Goal: Find specific page/section: Find specific page/section

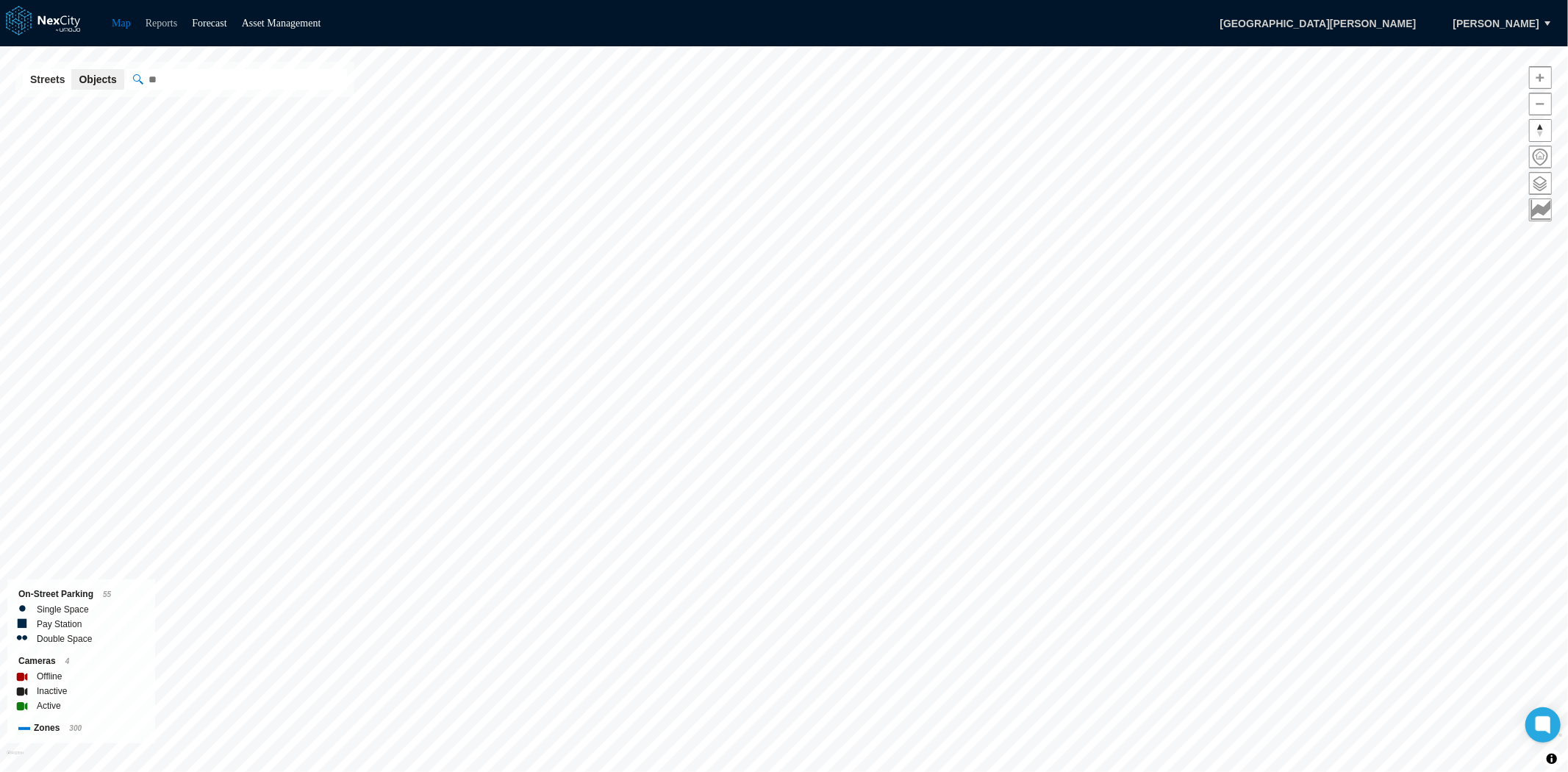
click at [164, 19] on link "Reports" at bounding box center [161, 23] width 33 height 11
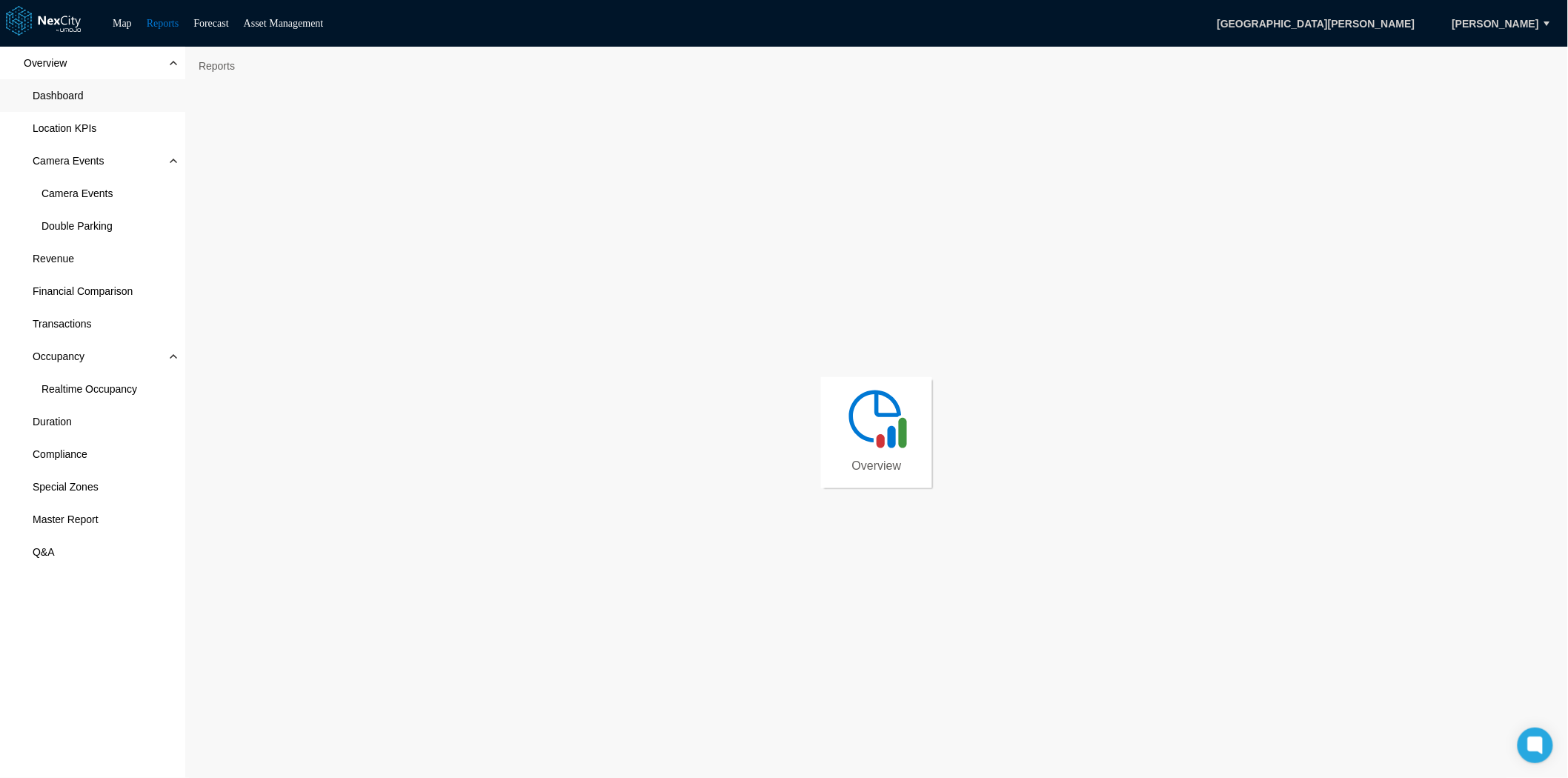
click at [68, 96] on span "Dashboard" at bounding box center [59, 96] width 51 height 14
